Goal: Task Accomplishment & Management: Complete application form

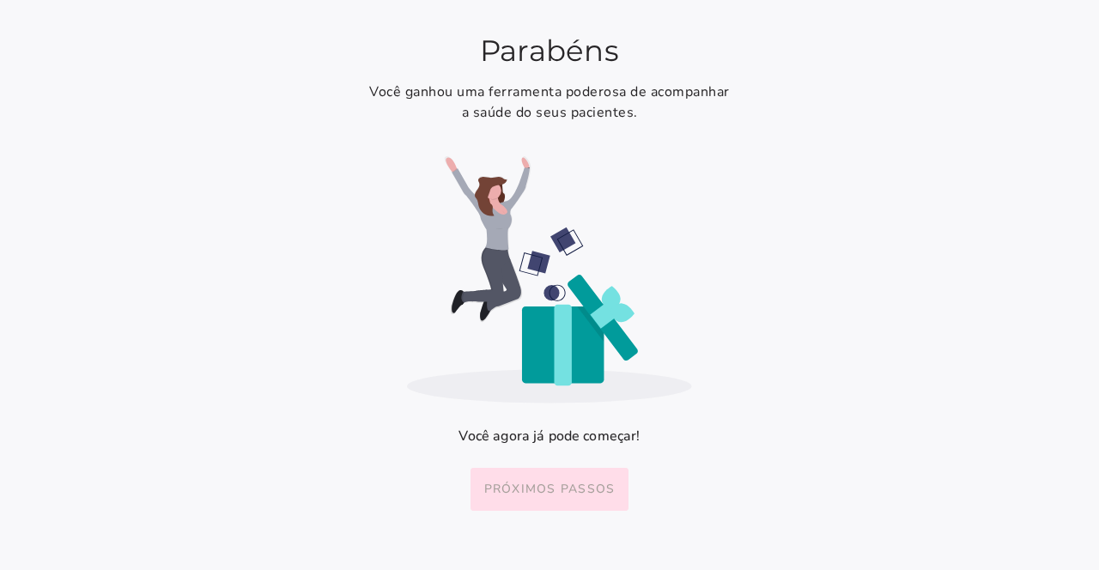
click at [550, 477] on button "Próximos passos" at bounding box center [550, 489] width 159 height 43
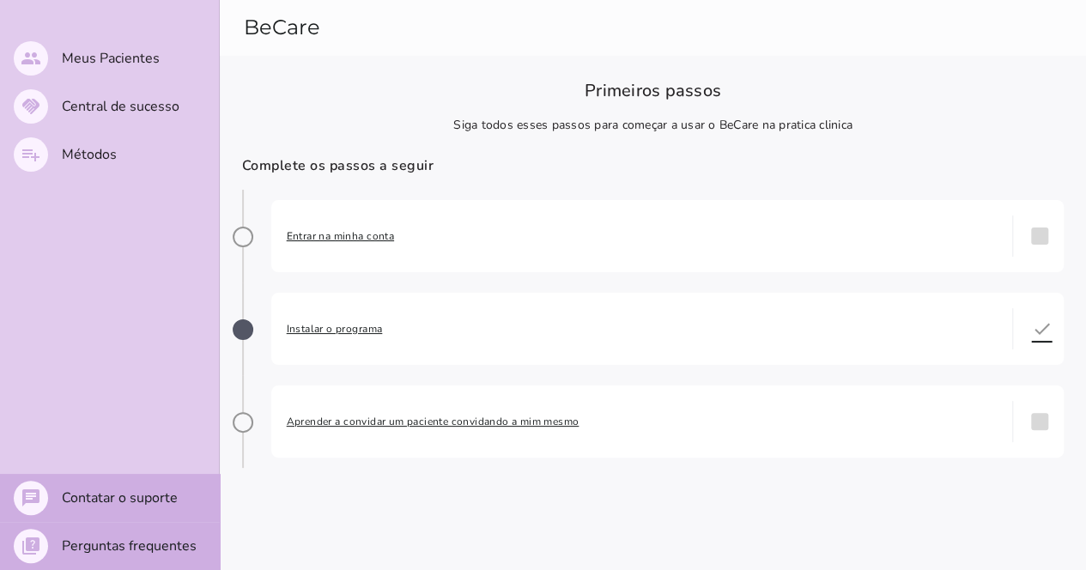
click at [336, 237] on span "Entrar na minha conta" at bounding box center [642, 236] width 711 height 17
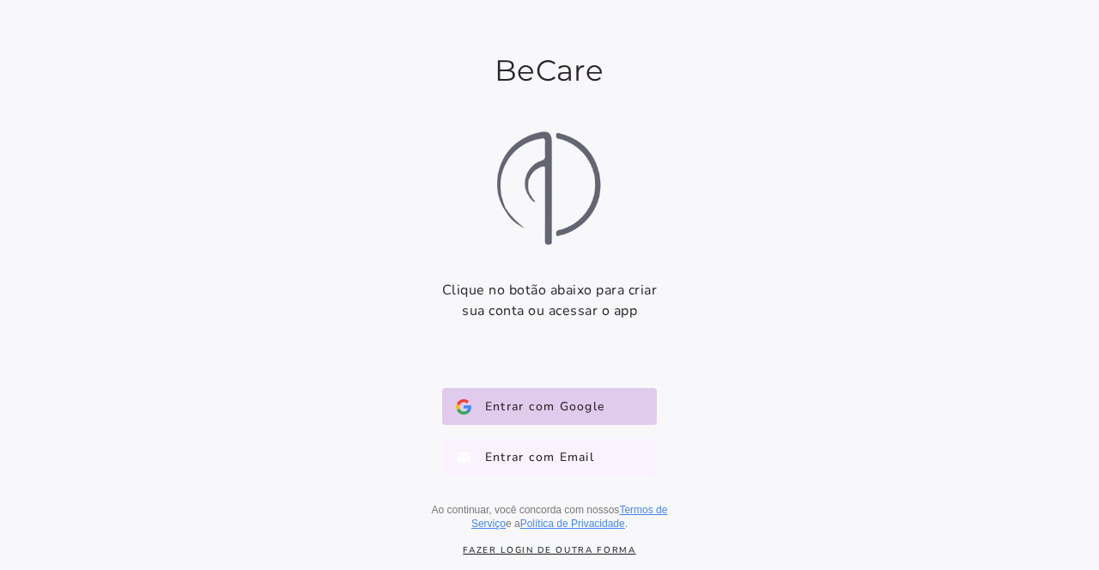
click at [496, 457] on span "Entrar com Email" at bounding box center [532, 456] width 123 height 17
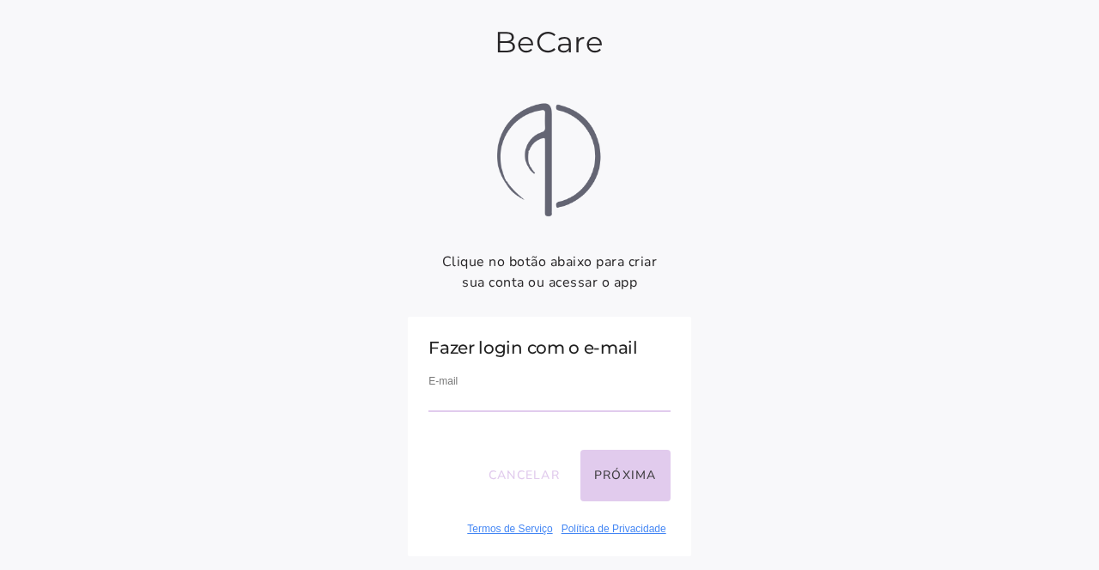
click at [447, 396] on input "email" at bounding box center [549, 400] width 241 height 23
type input "**********"
click at [620, 467] on button "Próxima" at bounding box center [626, 476] width 90 height 52
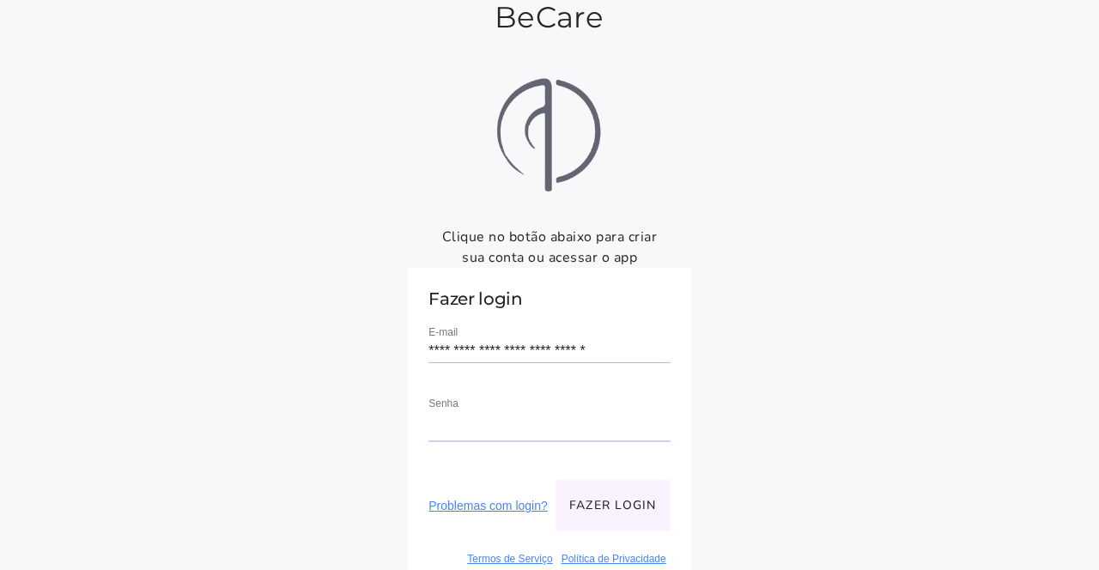
click at [617, 480] on button "Fazer login" at bounding box center [613, 506] width 115 height 52
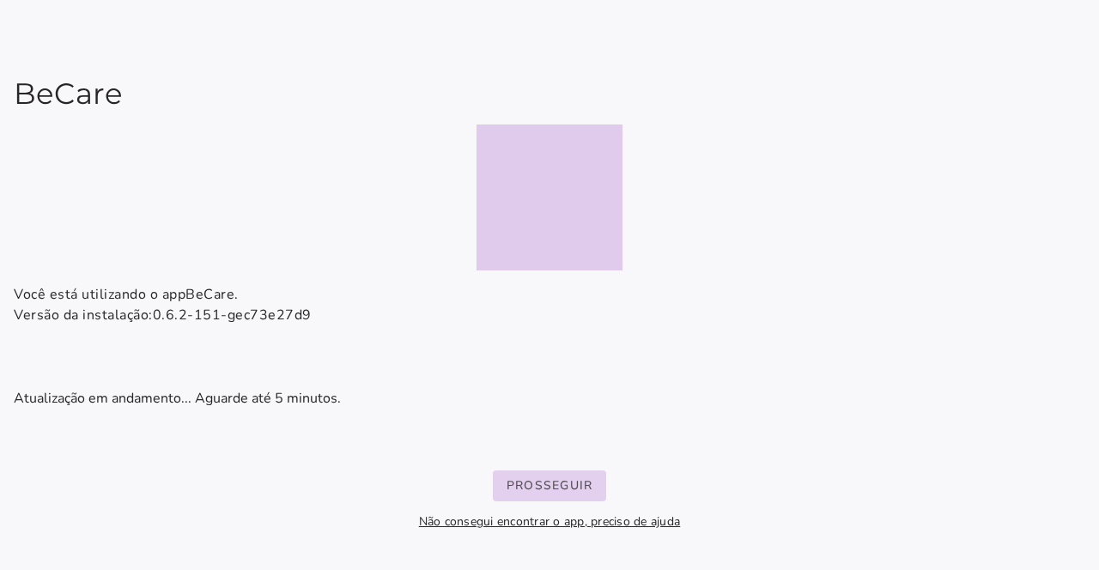
click at [0, 0] on slot "Prosseguir" at bounding box center [0, 0] width 0 height 0
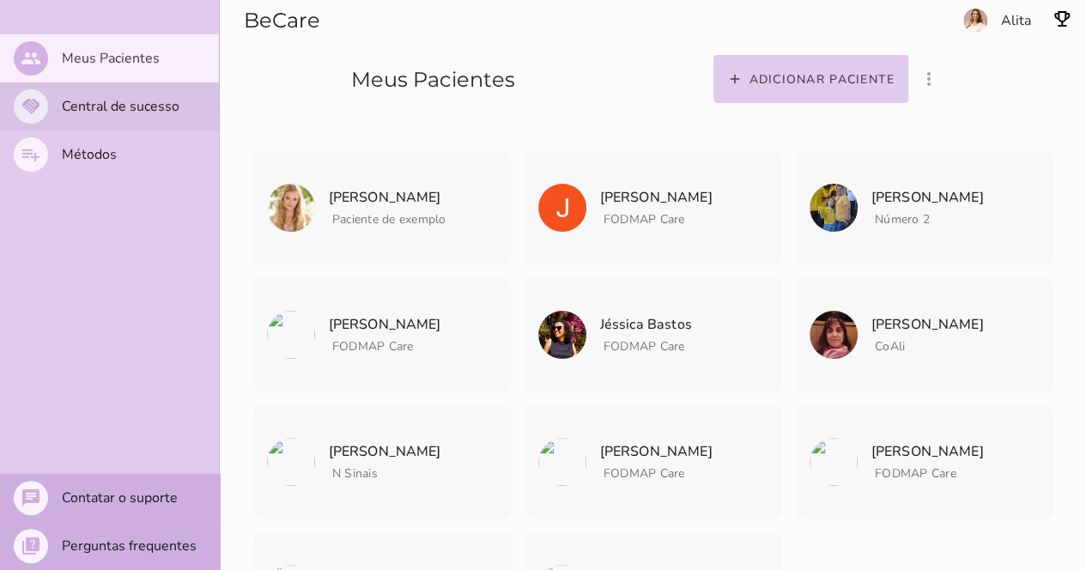
click at [0, 0] on slot "Central de sucesso" at bounding box center [0, 0] width 0 height 0
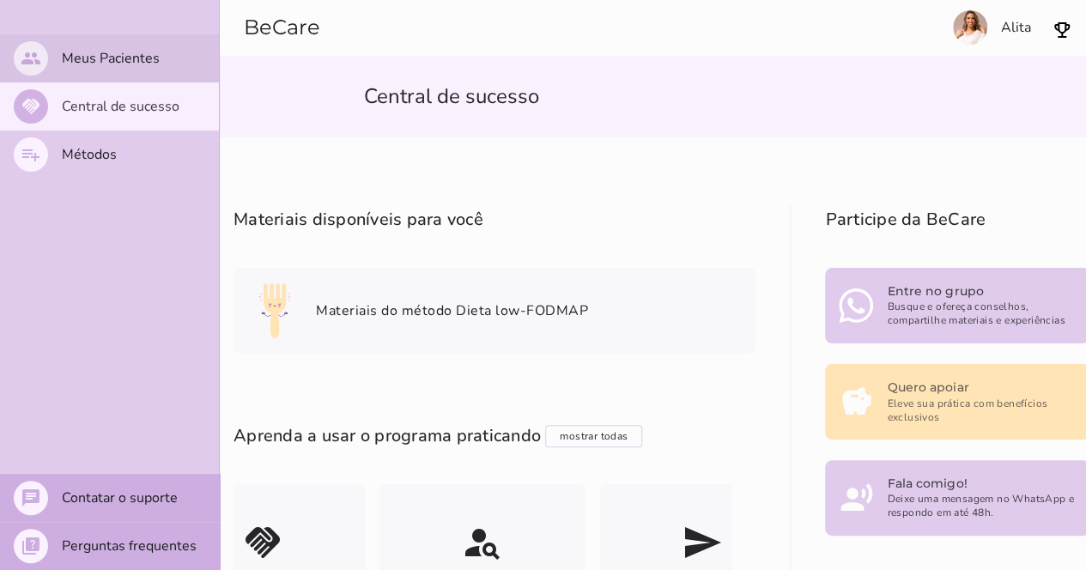
click at [0, 0] on slot "Meus Pacientes" at bounding box center [0, 0] width 0 height 0
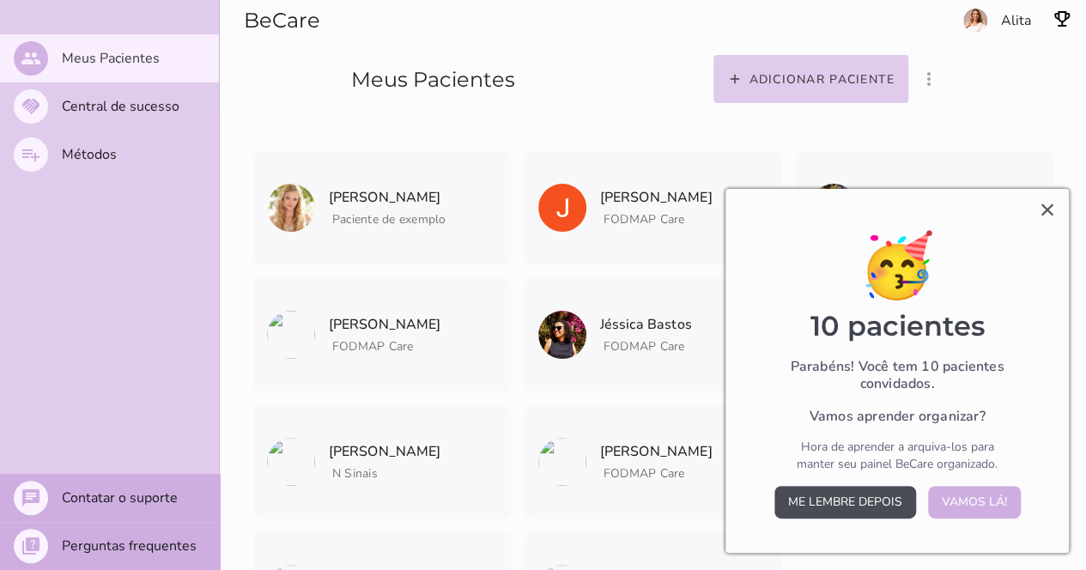
click at [811, 495] on button "Me lembre depois" at bounding box center [846, 502] width 142 height 33
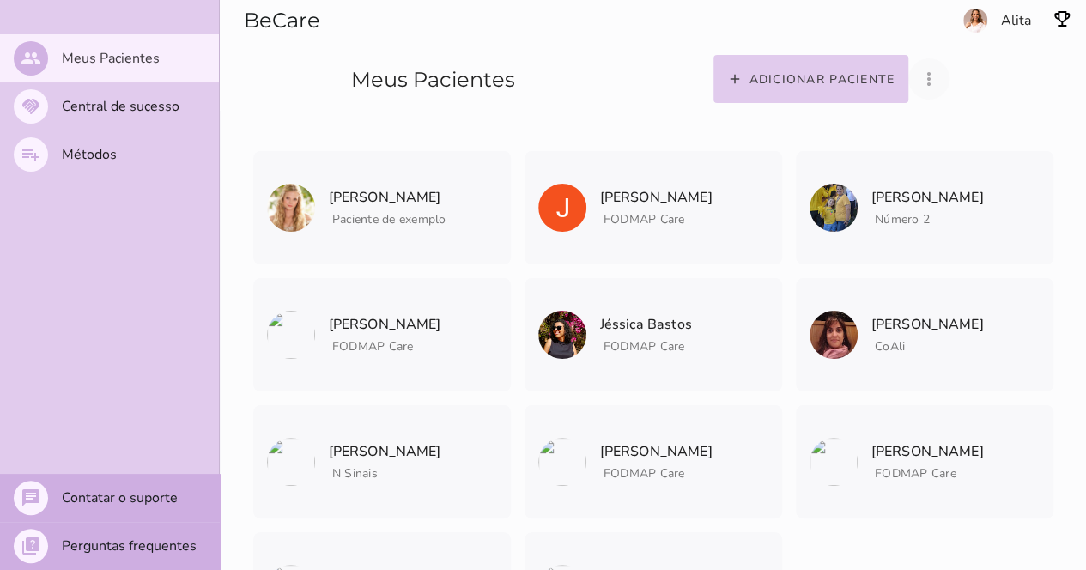
click at [927, 65] on button "more_vert" at bounding box center [929, 78] width 41 height 41
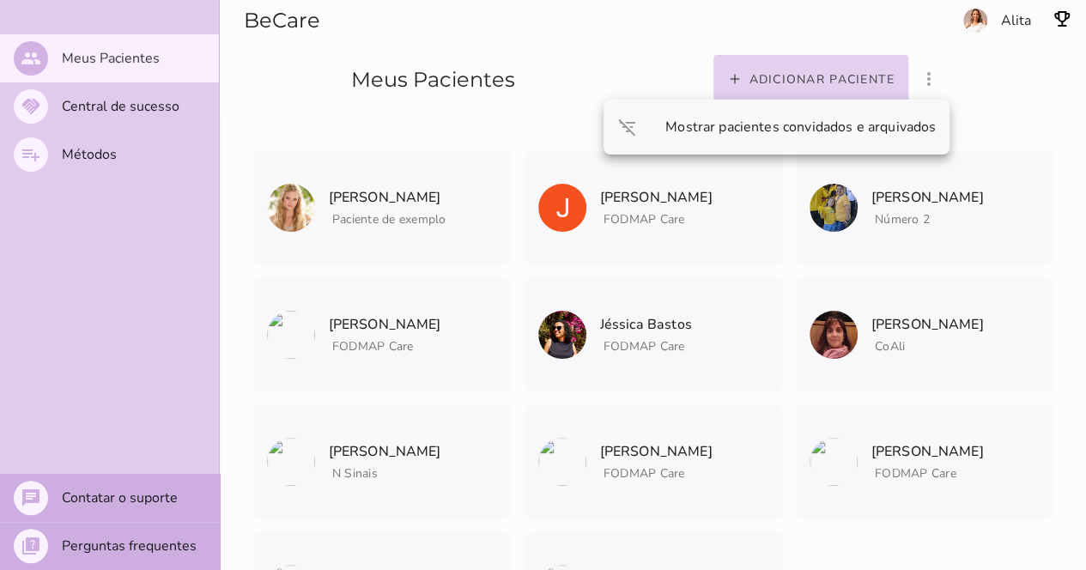
click at [0, 0] on slot "Adicionar paciente" at bounding box center [0, 0] width 0 height 0
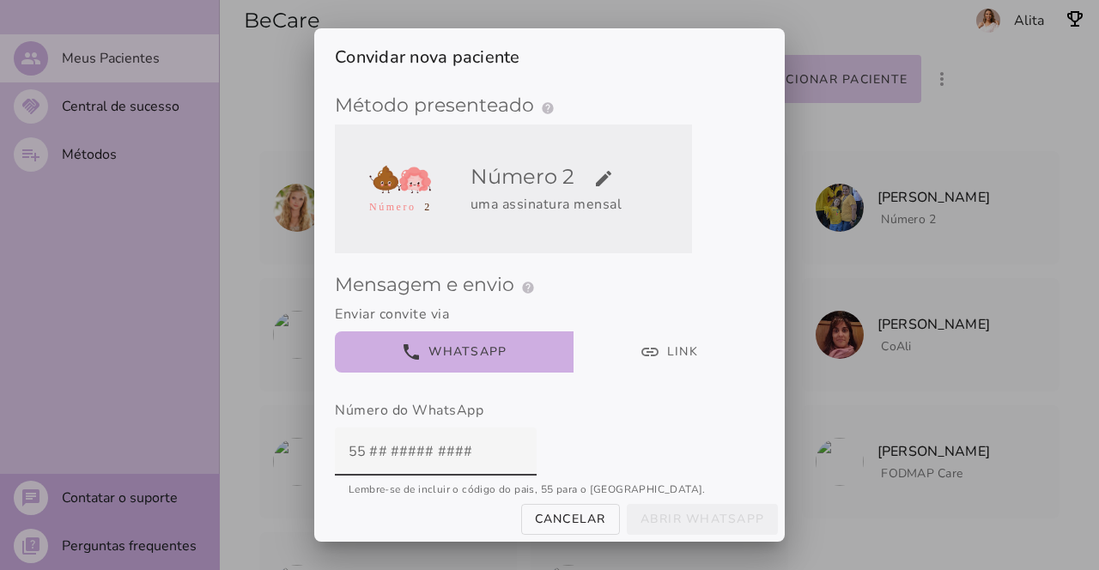
click at [569, 182] on h5 "Número 2 edit" at bounding box center [579, 176] width 216 height 27
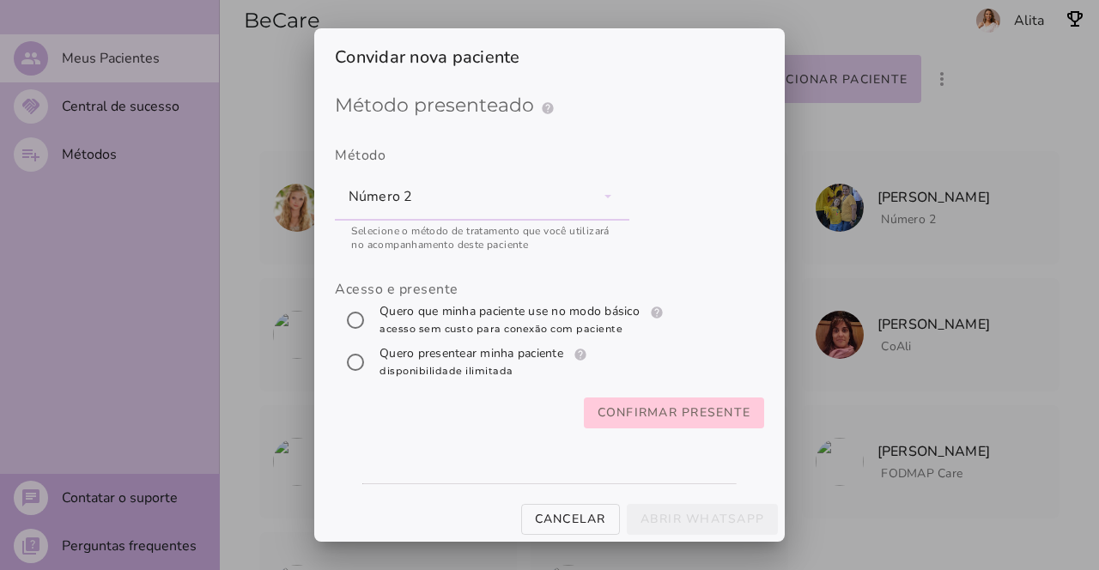
click at [0, 0] on slot "Confirmar presente" at bounding box center [0, 0] width 0 height 0
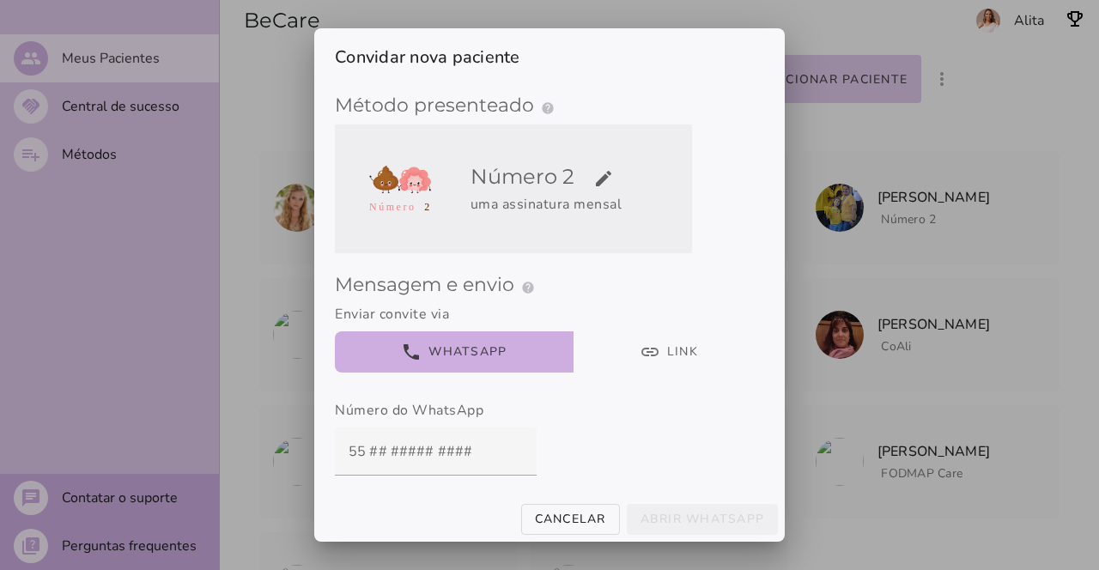
click at [558, 189] on h5 "Número 2 edit" at bounding box center [579, 176] width 216 height 27
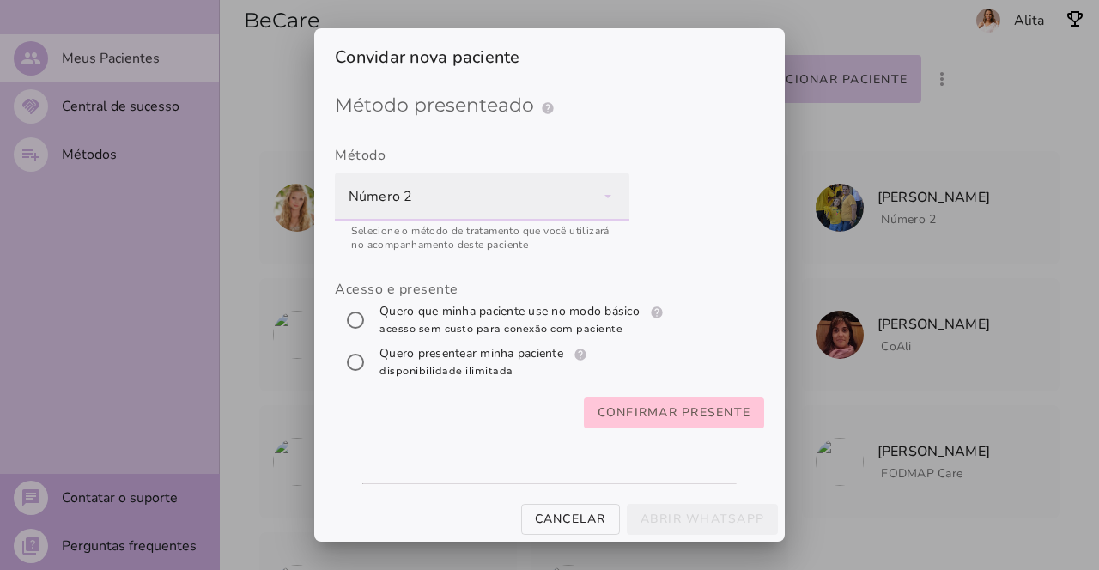
click at [617, 195] on div "Número 2" at bounding box center [482, 197] width 295 height 48
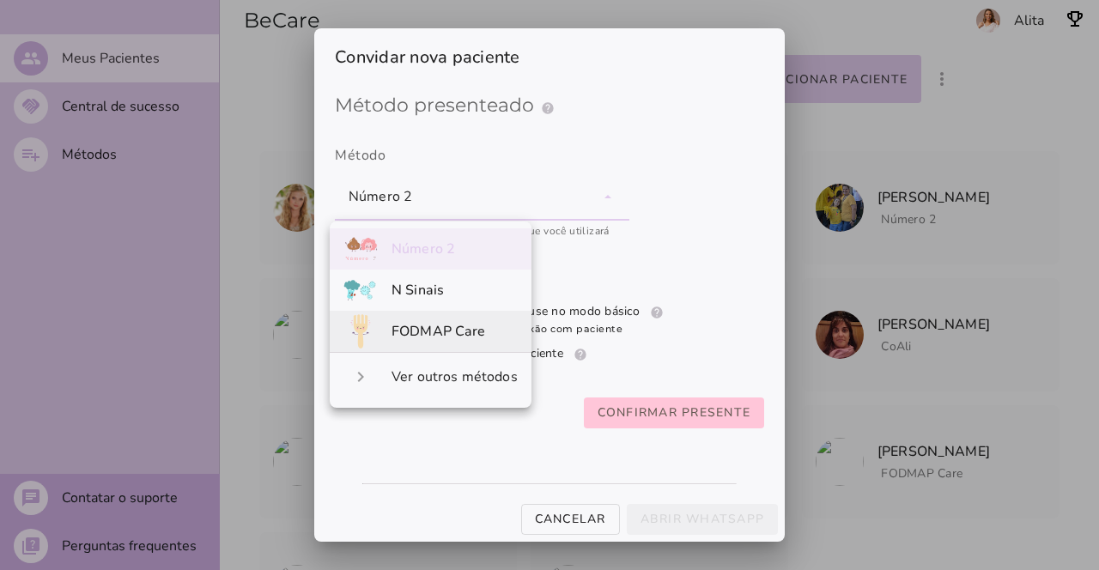
click at [425, 328] on span "FODMAP Care" at bounding box center [439, 331] width 94 height 19
type mwc-select "qGWdic9wsspFTTUrrVGn"
radio input "****"
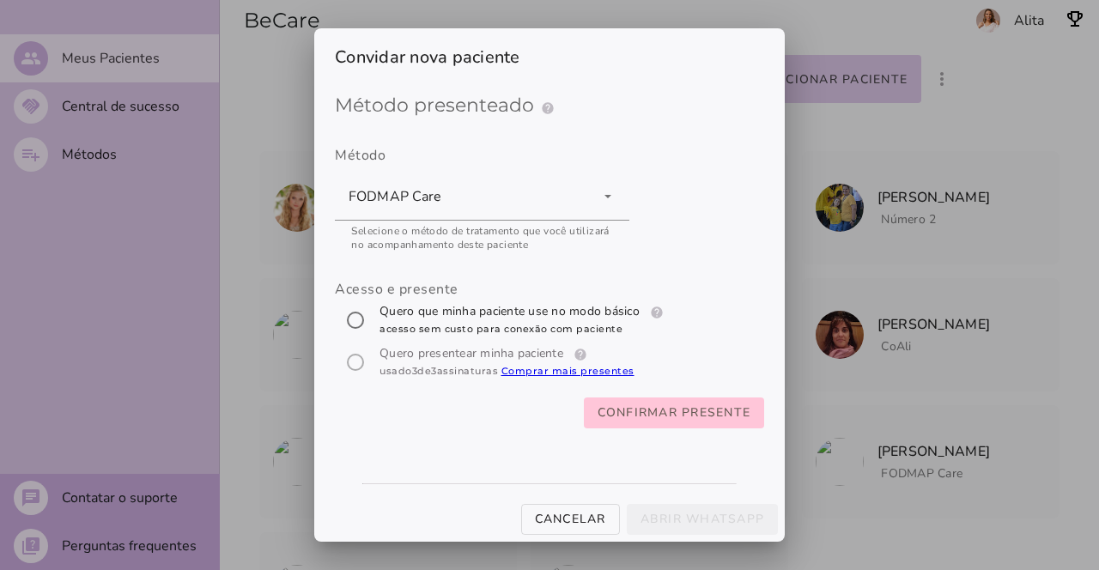
click at [350, 367] on div "Acesso e presente" at bounding box center [549, 331] width 429 height 105
click at [725, 424] on button "Confirmar presente" at bounding box center [674, 413] width 181 height 31
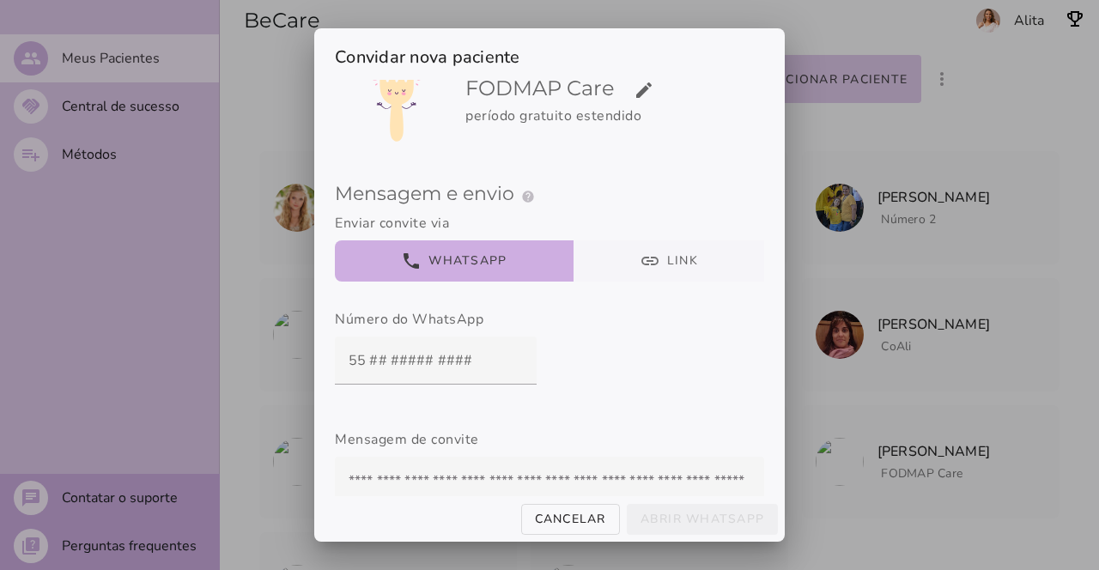
scroll to position [172, 0]
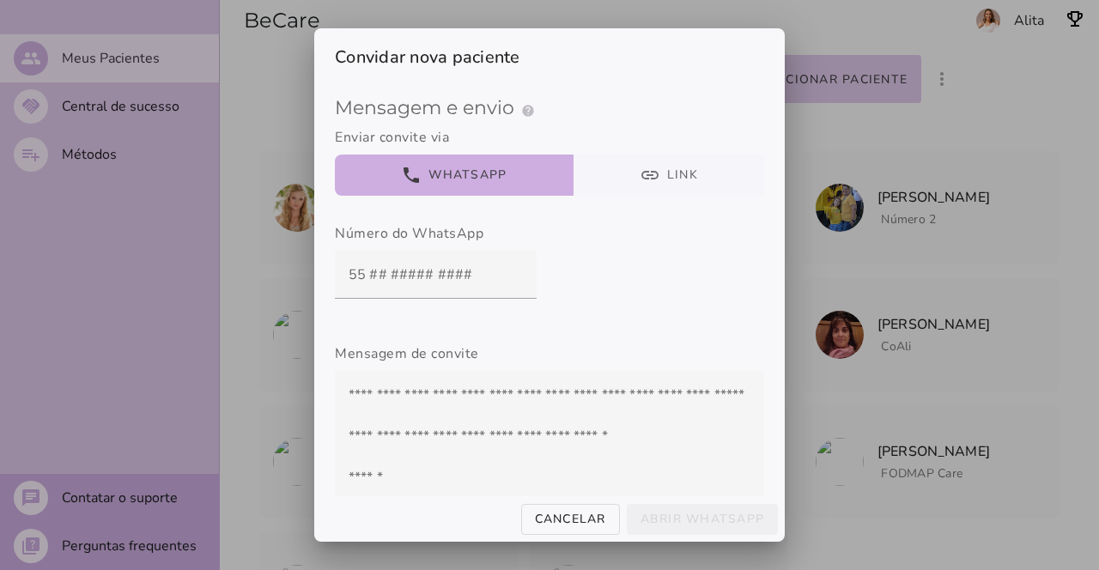
click at [657, 169] on button "link Link" at bounding box center [670, 175] width 192 height 41
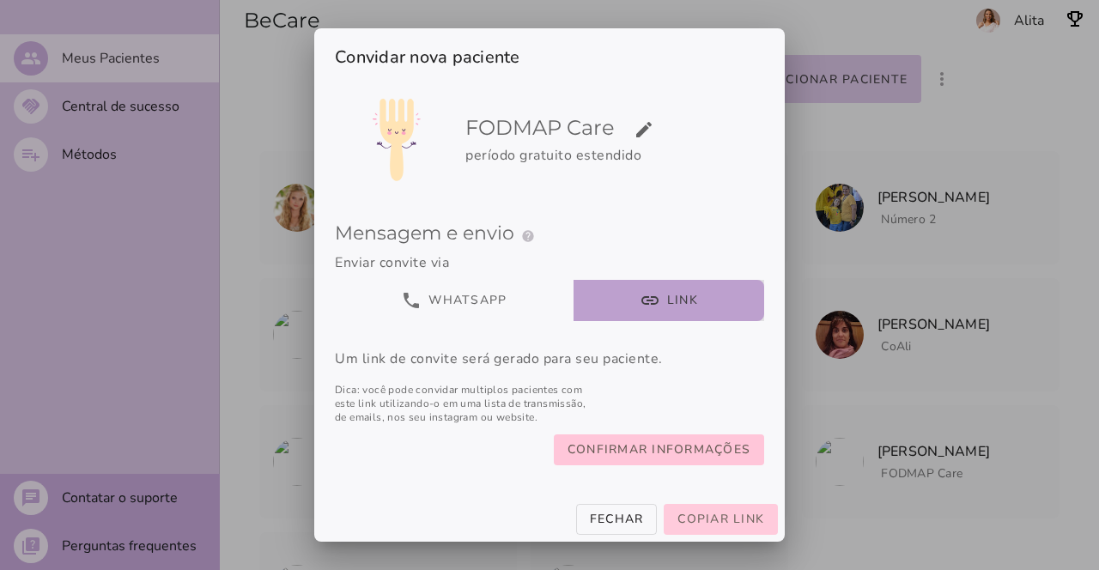
click at [714, 511] on button "Copiar link" at bounding box center [721, 519] width 114 height 31
click at [630, 509] on button "Fechar" at bounding box center [617, 519] width 82 height 31
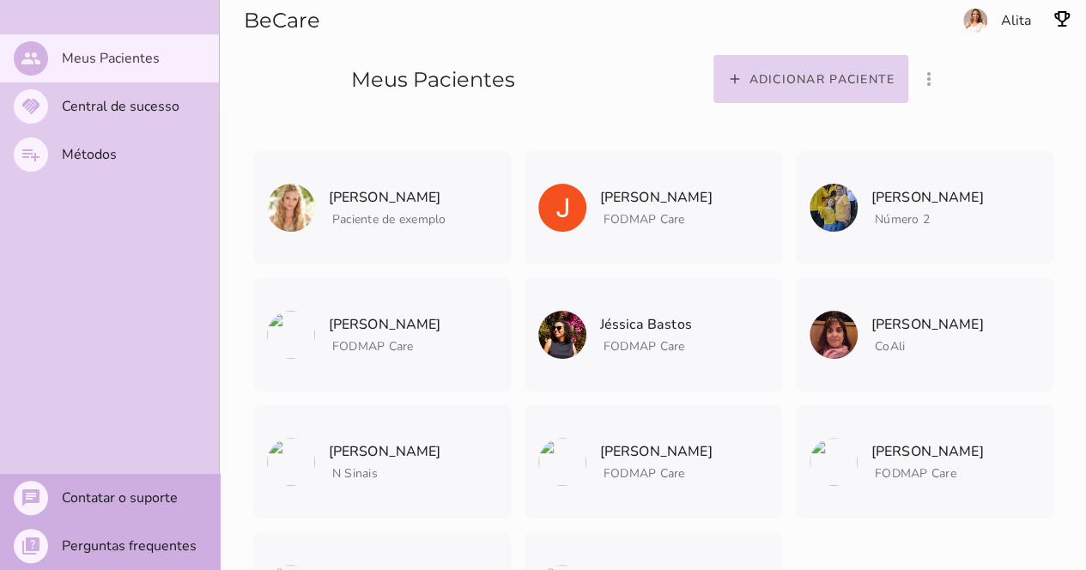
click at [0, 0] on slot "Adicionar paciente" at bounding box center [0, 0] width 0 height 0
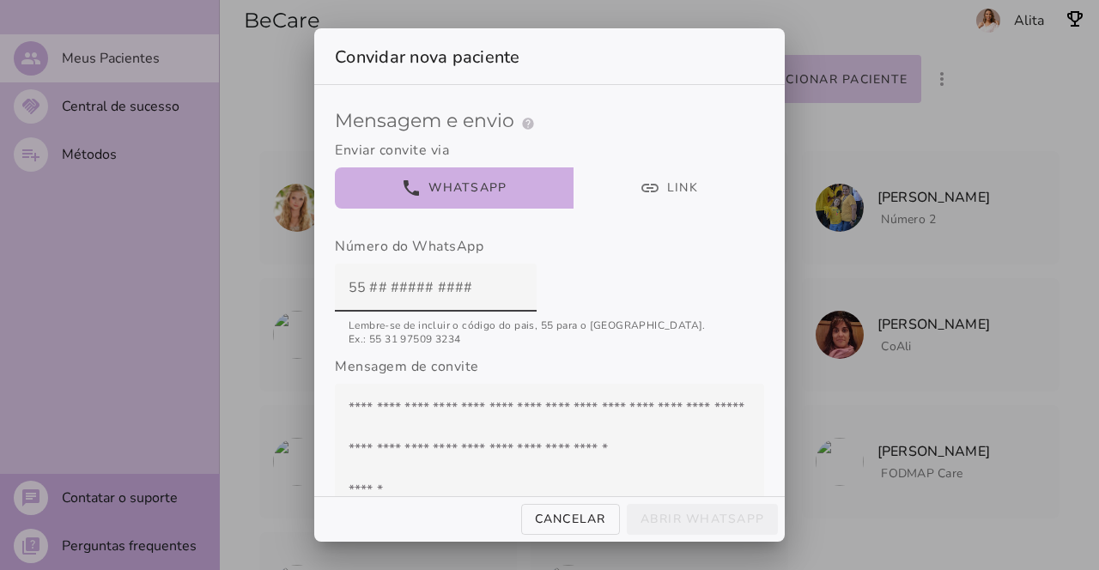
scroll to position [173, 0]
click at [648, 178] on button "link Link" at bounding box center [670, 186] width 192 height 41
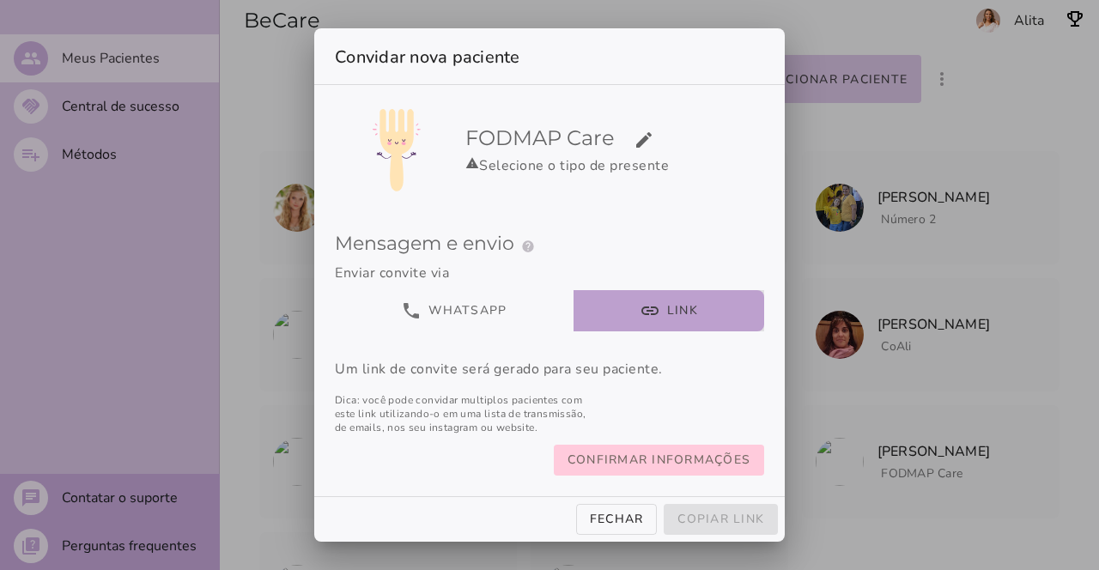
click at [0, 0] on slot "Confirmar informações" at bounding box center [0, 0] width 0 height 0
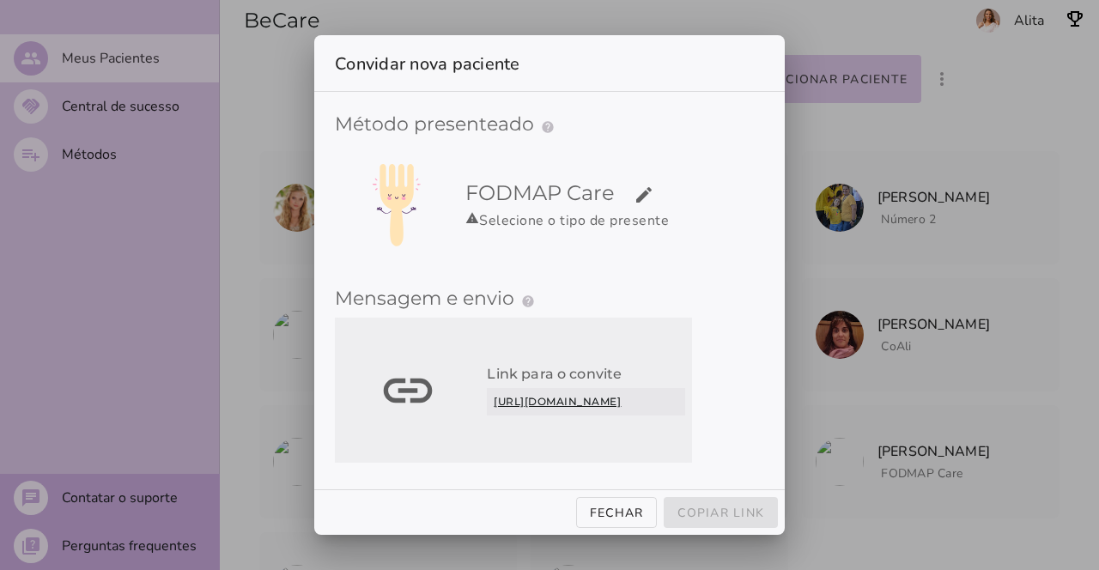
scroll to position [0, 0]
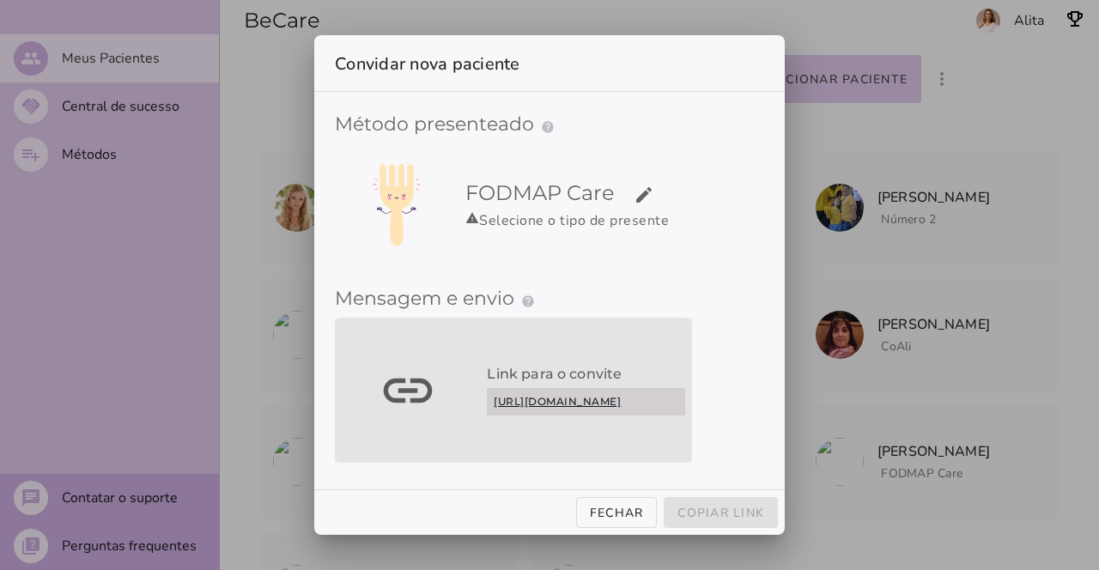
click at [587, 405] on link "[URL][DOMAIN_NAME]" at bounding box center [586, 401] width 198 height 27
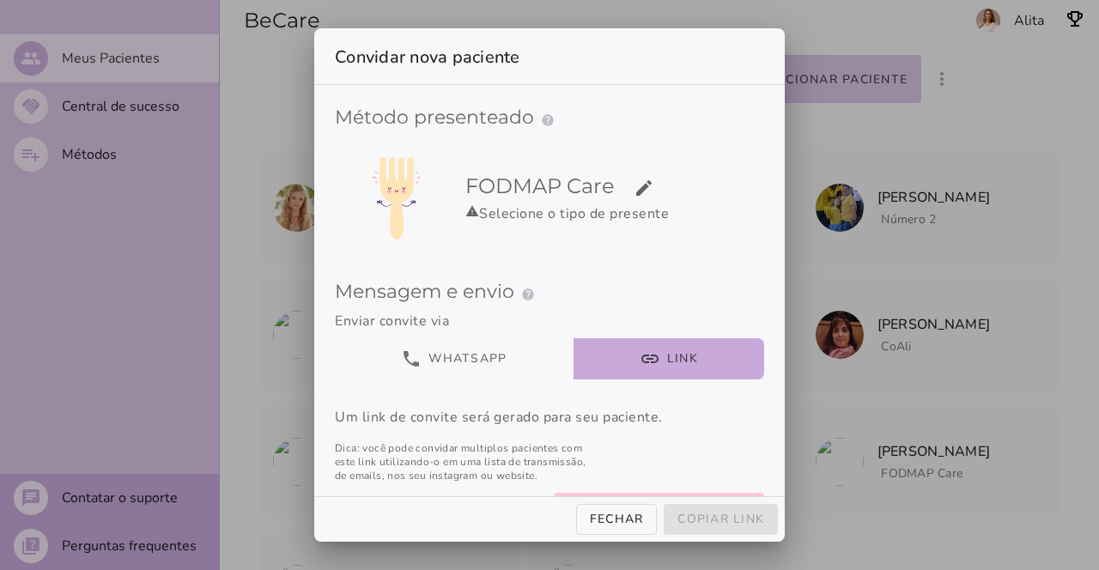
click at [714, 353] on button "link Link" at bounding box center [670, 358] width 192 height 41
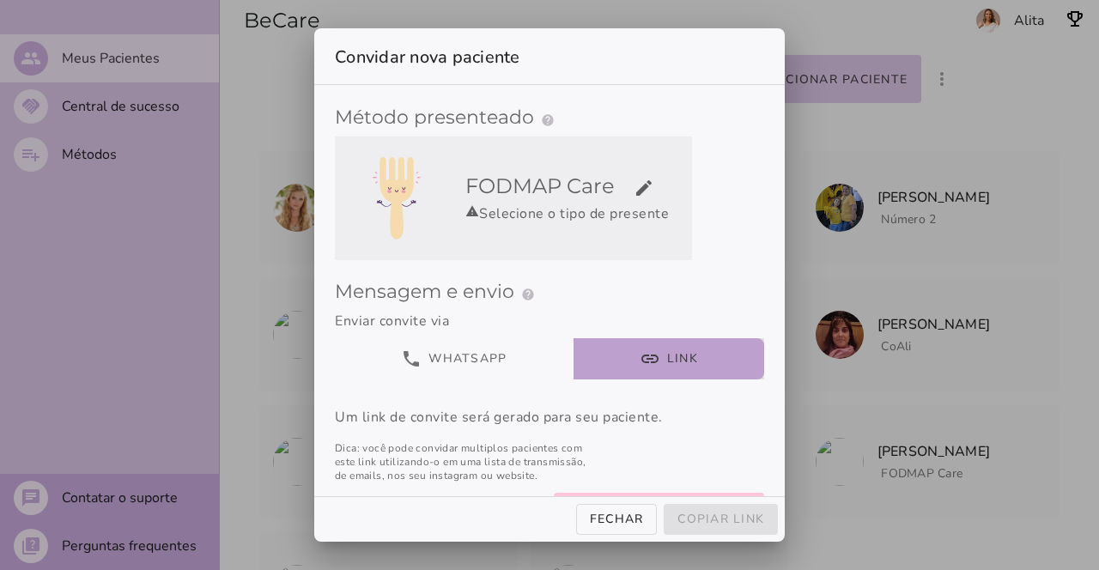
click at [610, 184] on h5 "FODMAP Care edit" at bounding box center [575, 186] width 220 height 27
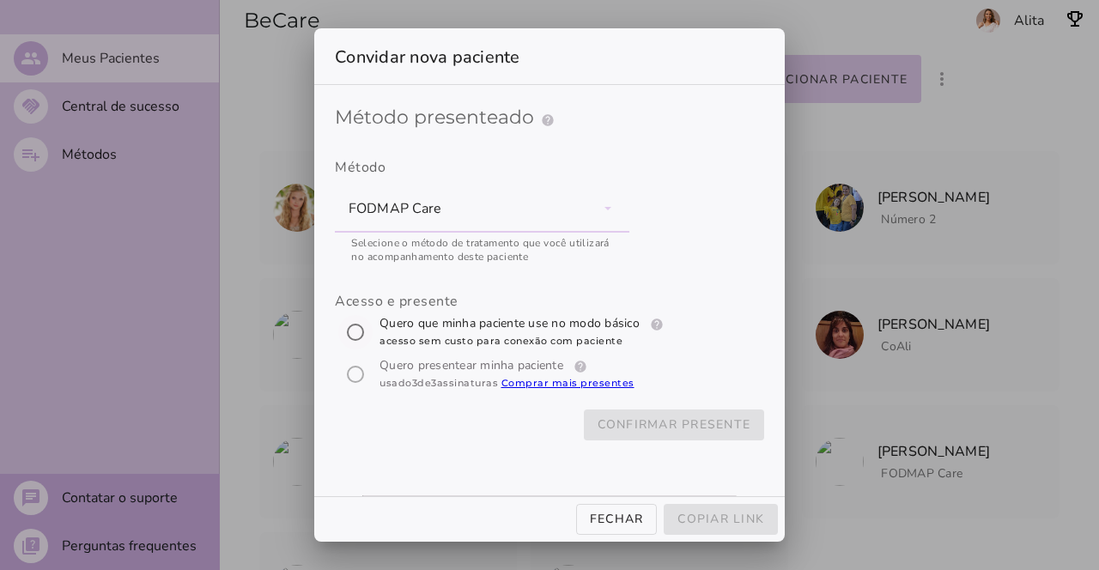
click at [344, 330] on input "[object Object]" at bounding box center [355, 332] width 41 height 41
radio input "****"
type mwc-radio "trial-extension"
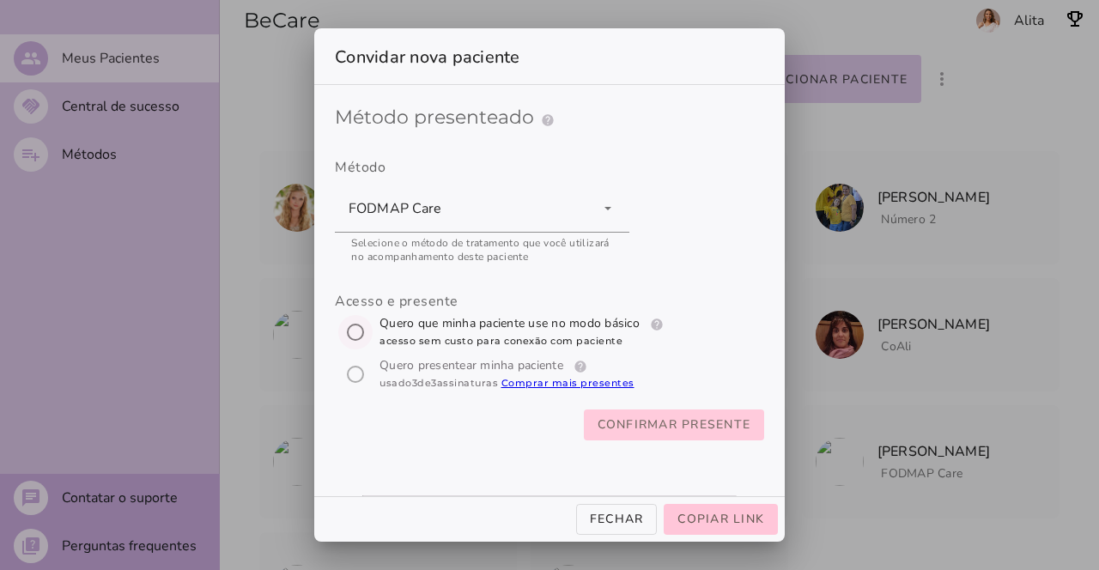
click at [651, 417] on span "Confirmar presente" at bounding box center [675, 425] width 154 height 21
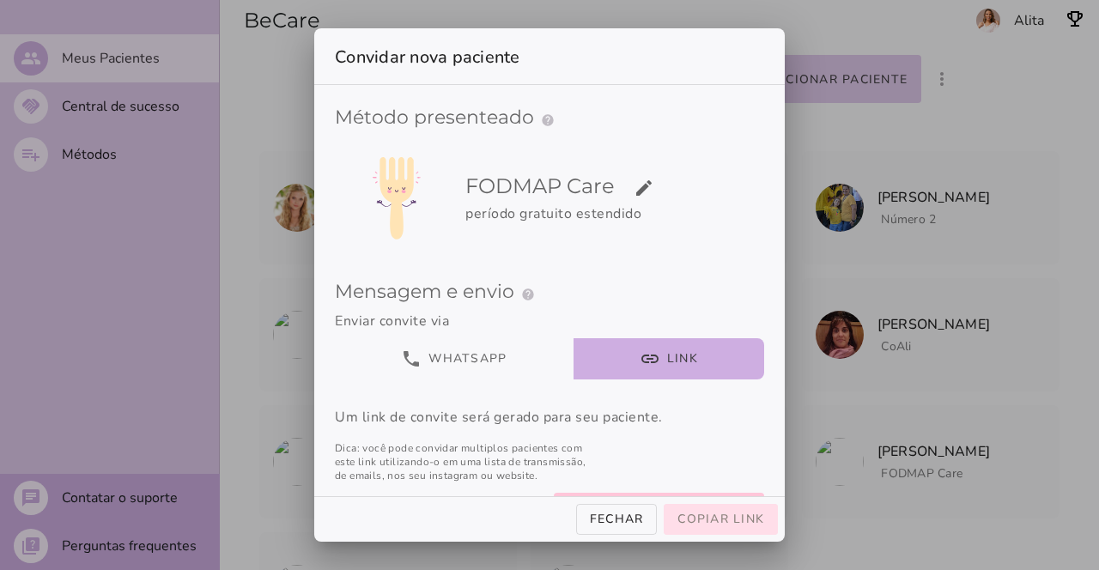
click at [720, 522] on span "Copiar link" at bounding box center [721, 519] width 87 height 16
